Goal: Transaction & Acquisition: Obtain resource

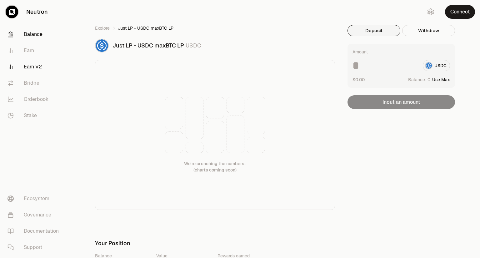
drag, startPoint x: 0, startPoint y: 0, endPoint x: 32, endPoint y: 39, distance: 50.4
click at [32, 39] on link "Balance" at bounding box center [35, 34] width 65 height 16
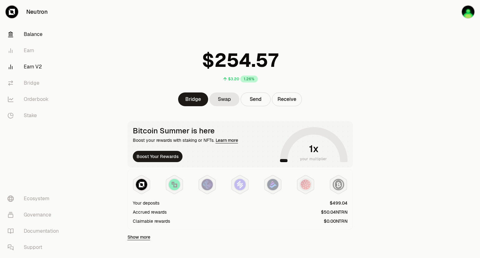
click at [32, 65] on link "Earn V2" at bounding box center [35, 67] width 65 height 16
click at [169, 188] on div at bounding box center [174, 185] width 13 height 13
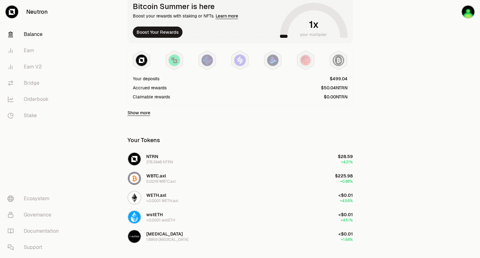
scroll to position [128, 0]
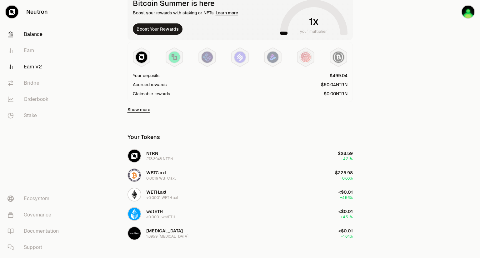
click at [31, 65] on link "Earn V2" at bounding box center [35, 67] width 65 height 16
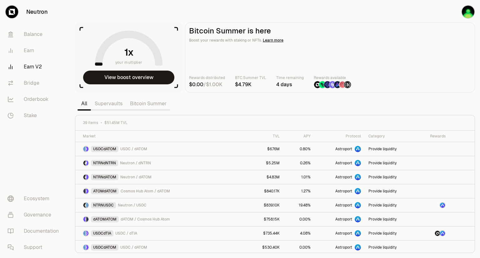
click at [106, 104] on link "Supervaults" at bounding box center [108, 104] width 35 height 13
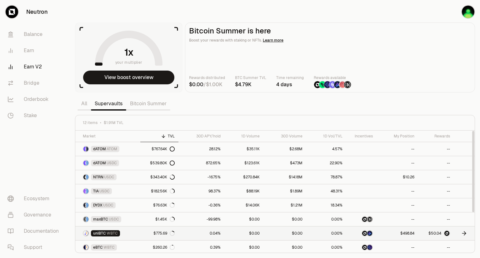
click at [464, 233] on icon at bounding box center [464, 234] width 6 height 6
